Goal: Task Accomplishment & Management: Use online tool/utility

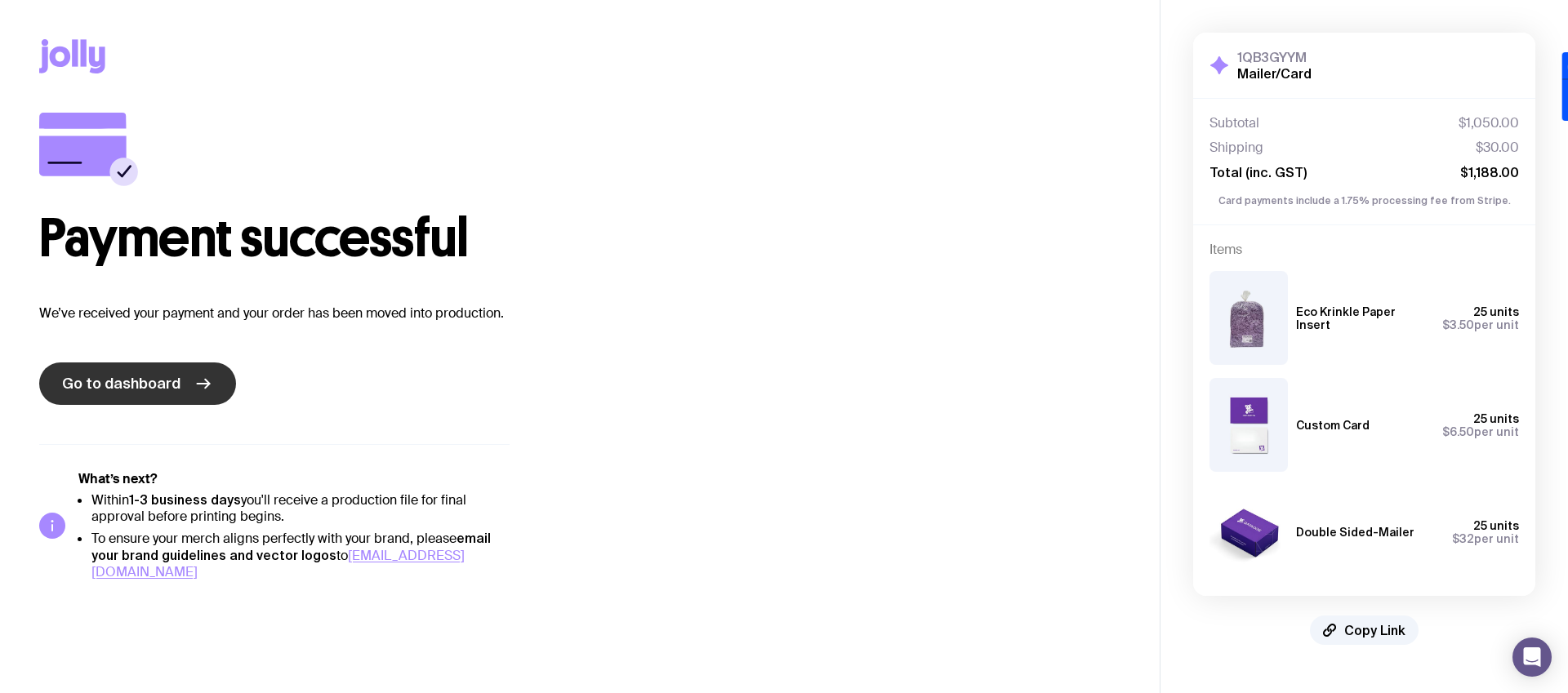
click at [158, 386] on span "Go to dashboard" at bounding box center [121, 383] width 119 height 20
